Goal: Navigation & Orientation: Find specific page/section

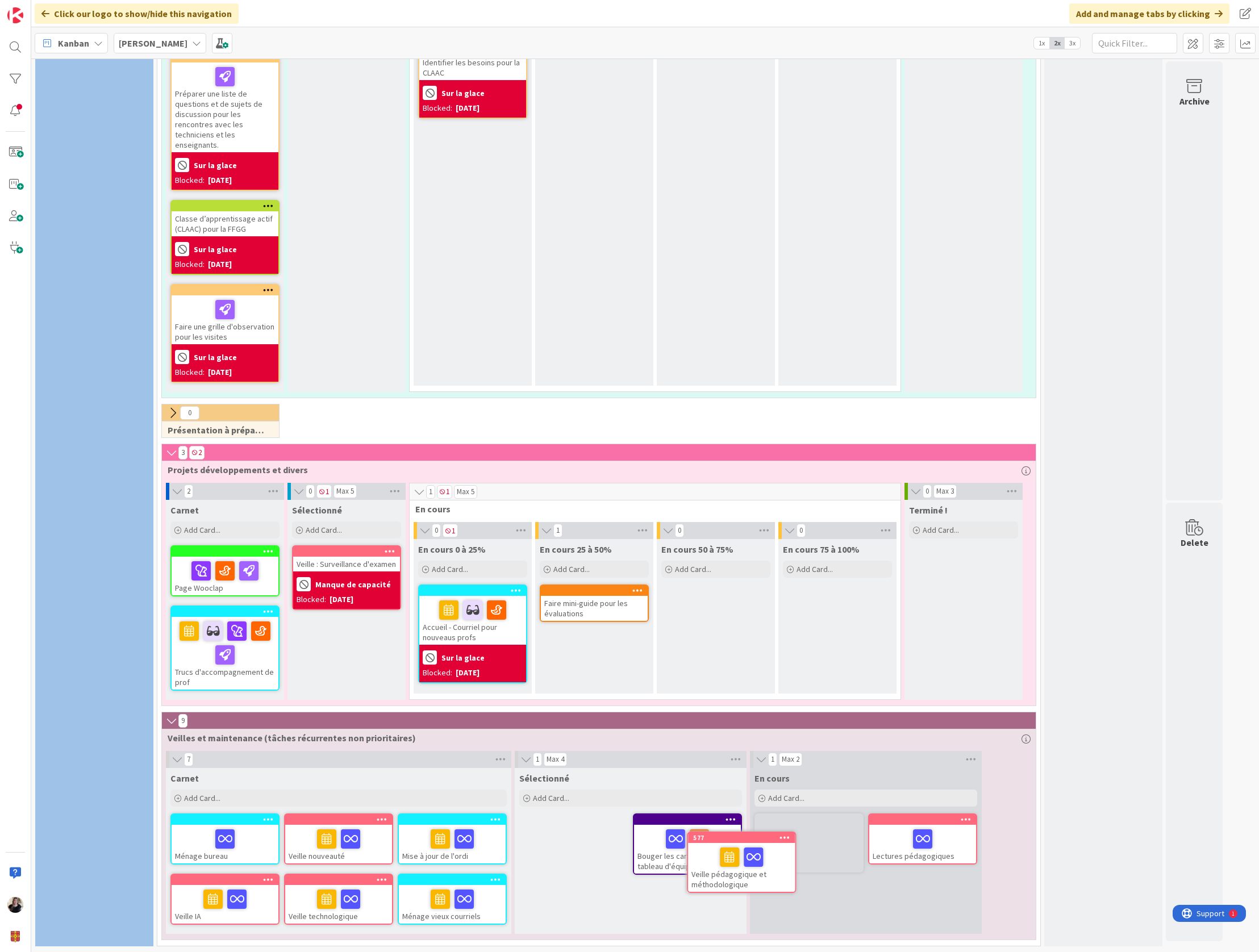
scroll to position [1268, 0]
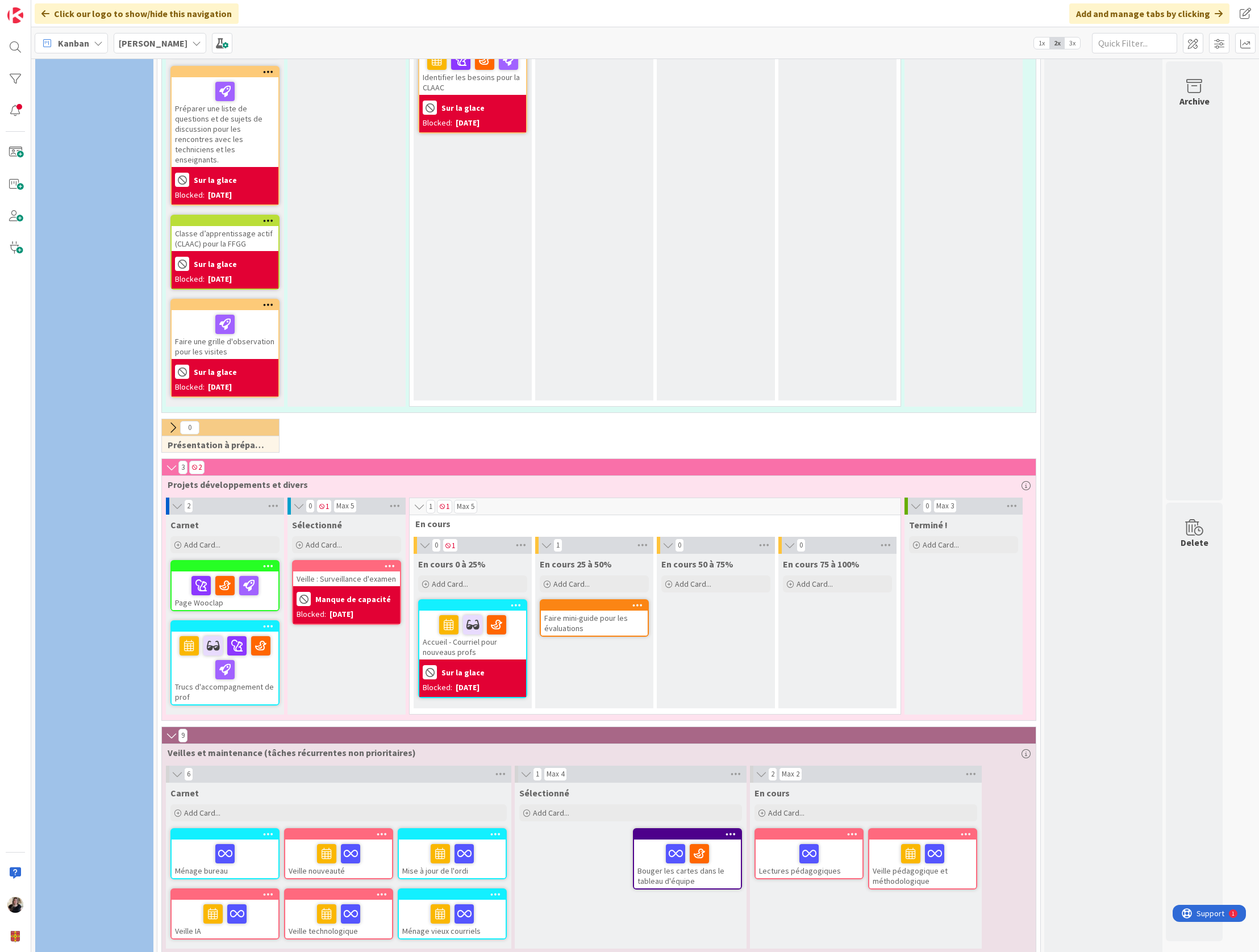
click at [860, 294] on div "Veille pédagogique et méthodologique" at bounding box center [922, 864] width 107 height 49
click at [860, 294] on div "10 Carnet Add Card... Arrimage des compétences aux stages Animer les ateliers d…" at bounding box center [645, 505] width 1227 height 893
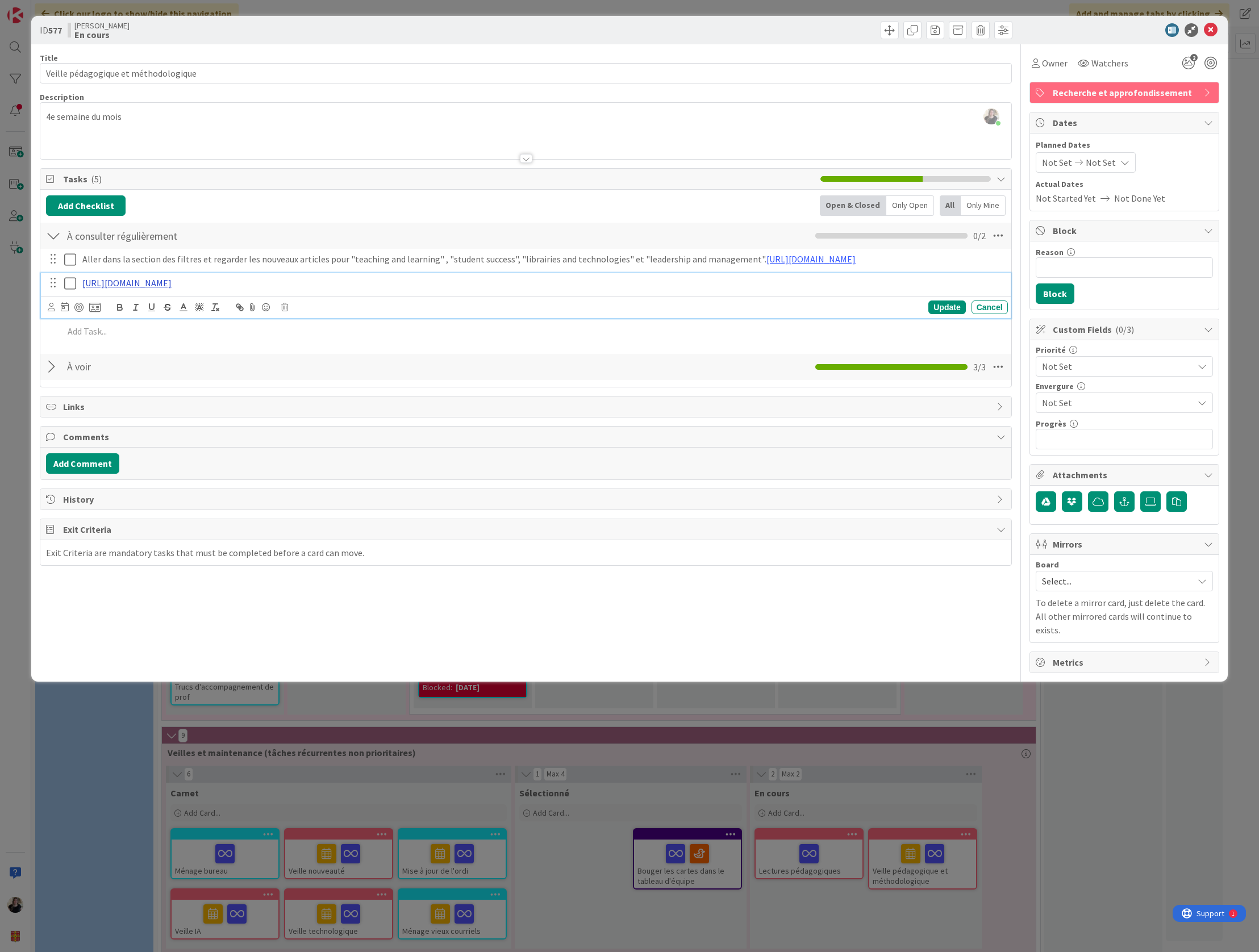
click at [125, 288] on link "[URL][DOMAIN_NAME]" at bounding box center [127, 282] width 89 height 11
click at [125, 294] on link "[URL][DOMAIN_NAME]" at bounding box center [120, 305] width 78 height 15
click at [860, 294] on div "ID 577 [PERSON_NAME] En cours Title 36 / 128 Veille pédagogique et méthodologiq…" at bounding box center [630, 476] width 1259 height 952
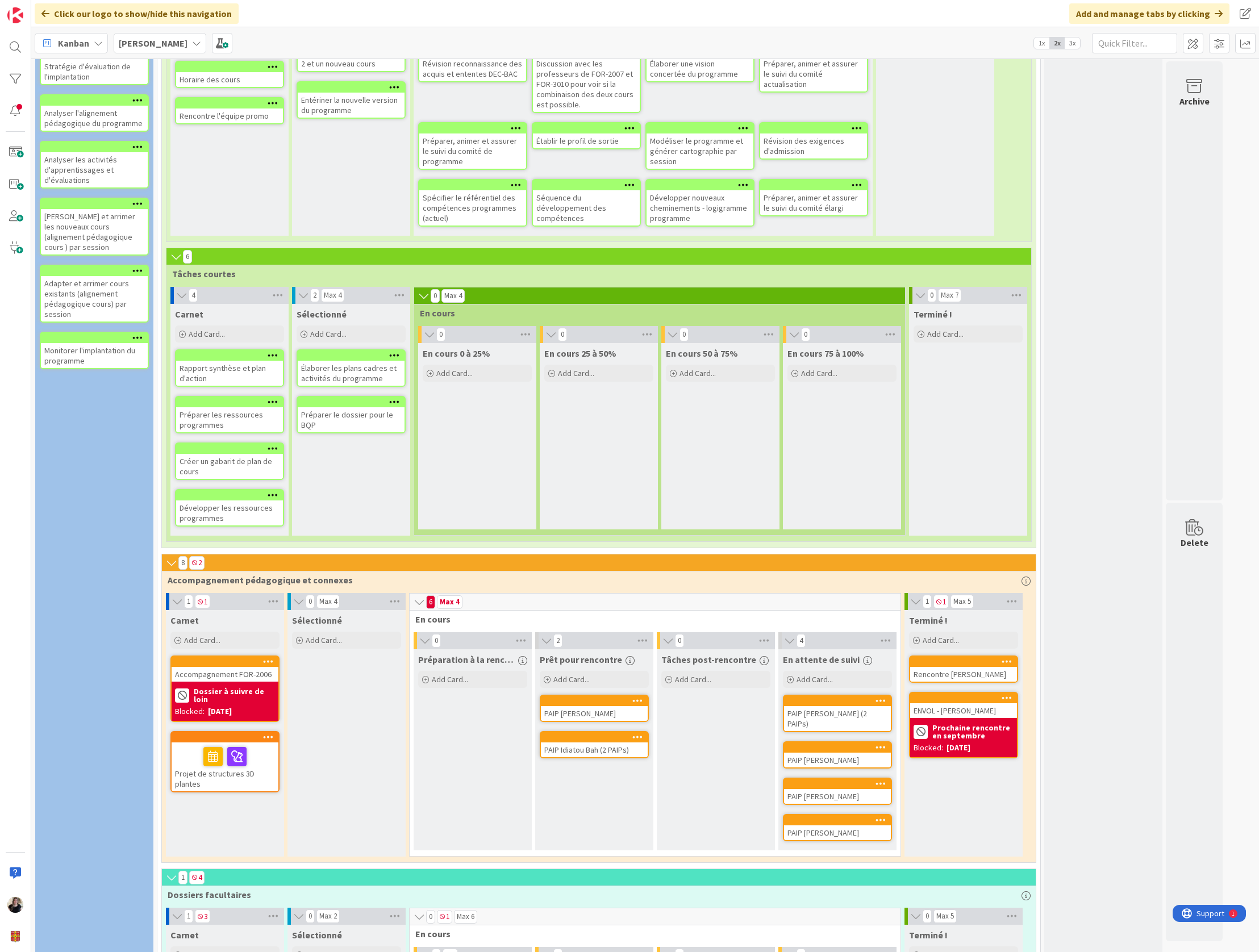
scroll to position [276, 0]
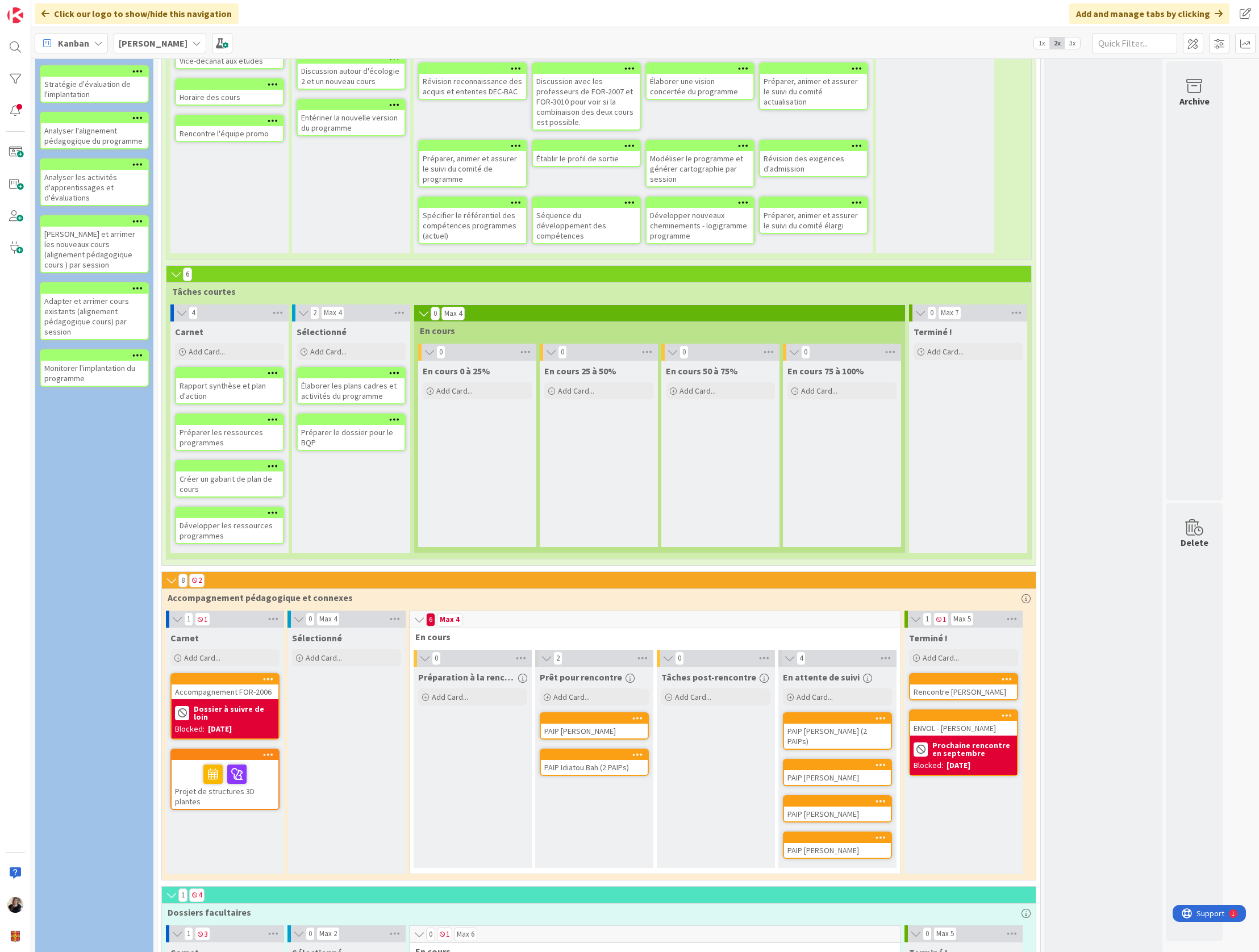
click at [860, 294] on b "Prochaine rencontre en septembre" at bounding box center [973, 749] width 81 height 16
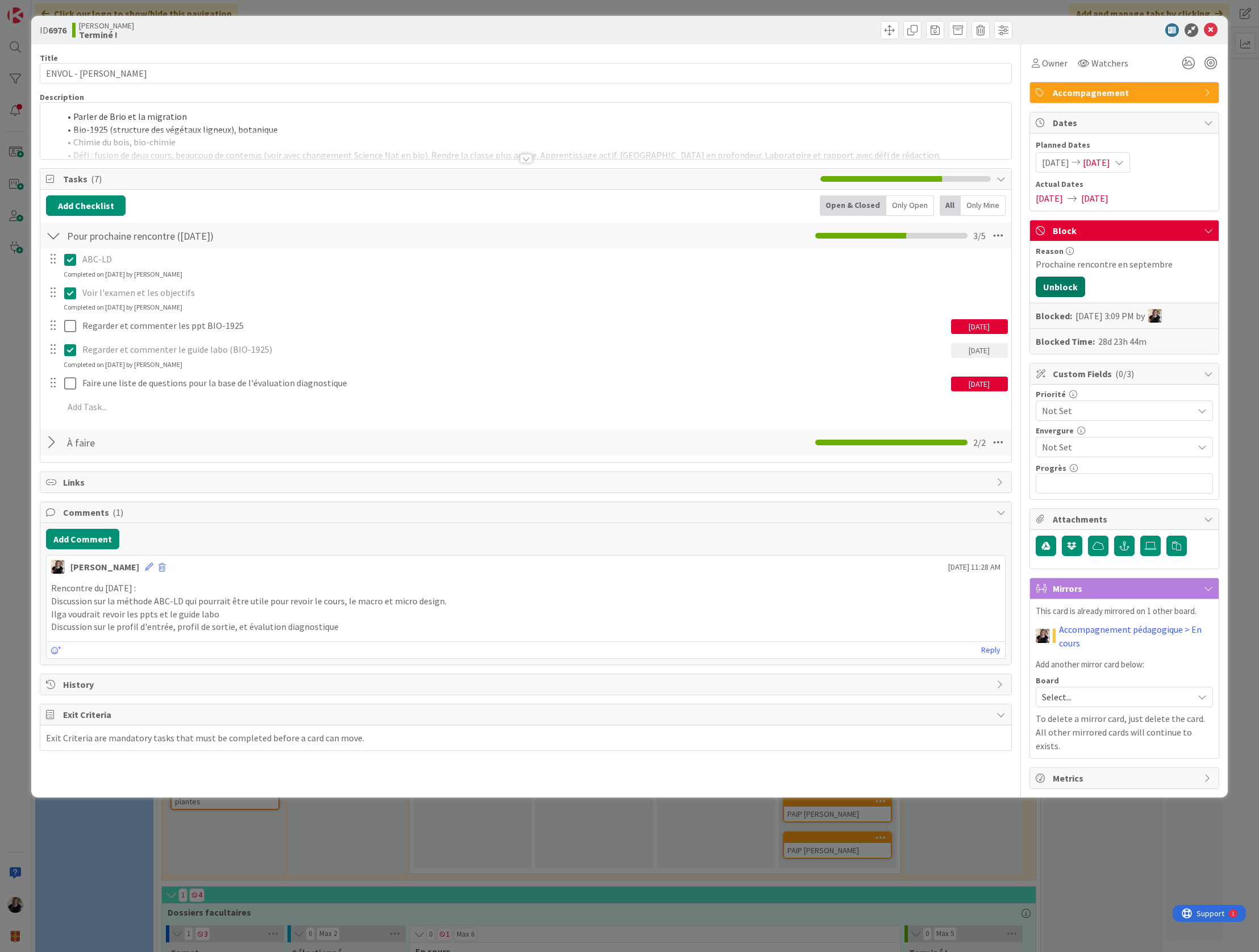
click at [860, 286] on button "Unblock" at bounding box center [1060, 286] width 49 height 20
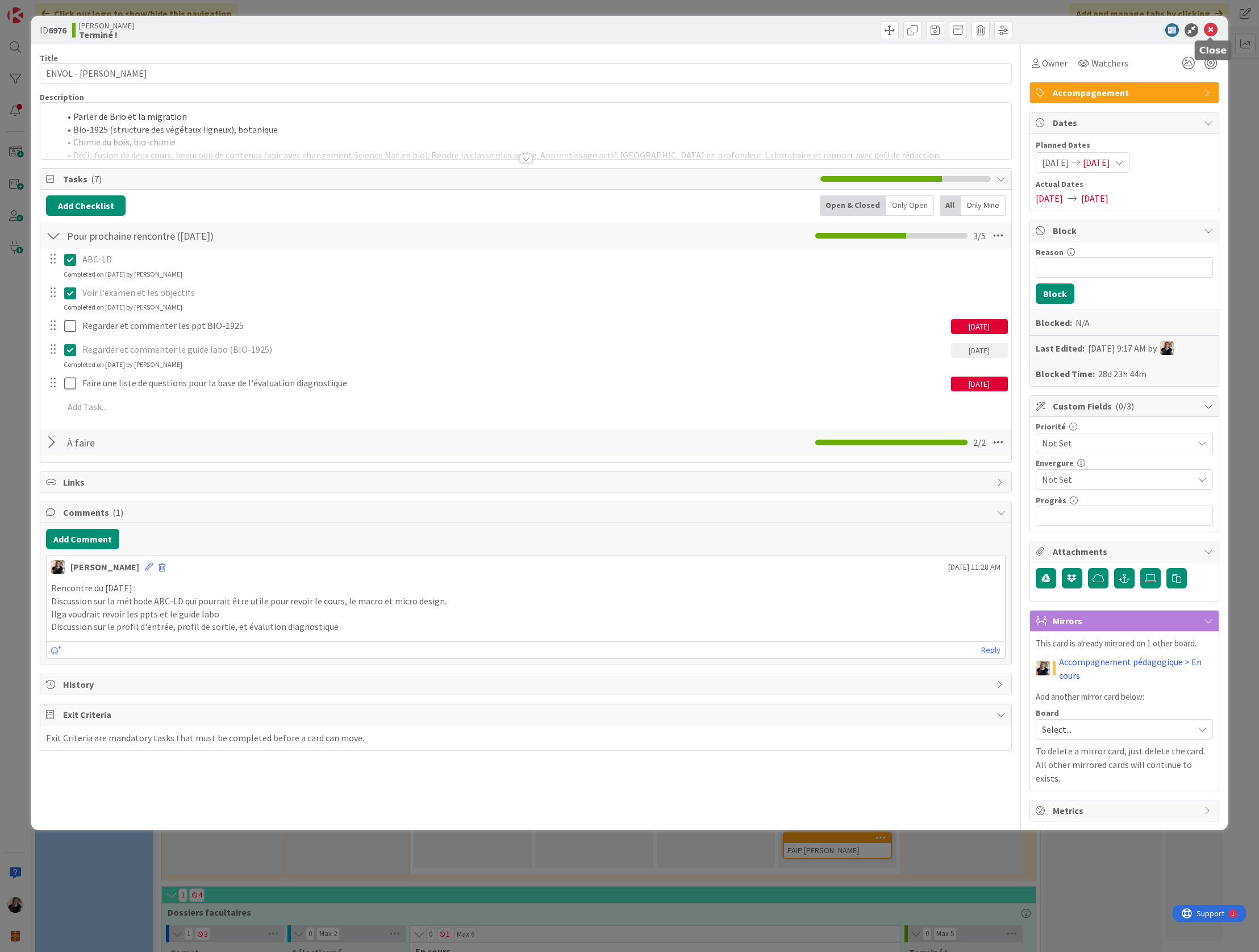
click at [860, 28] on icon at bounding box center [1210, 30] width 14 height 14
